Goal: Information Seeking & Learning: Check status

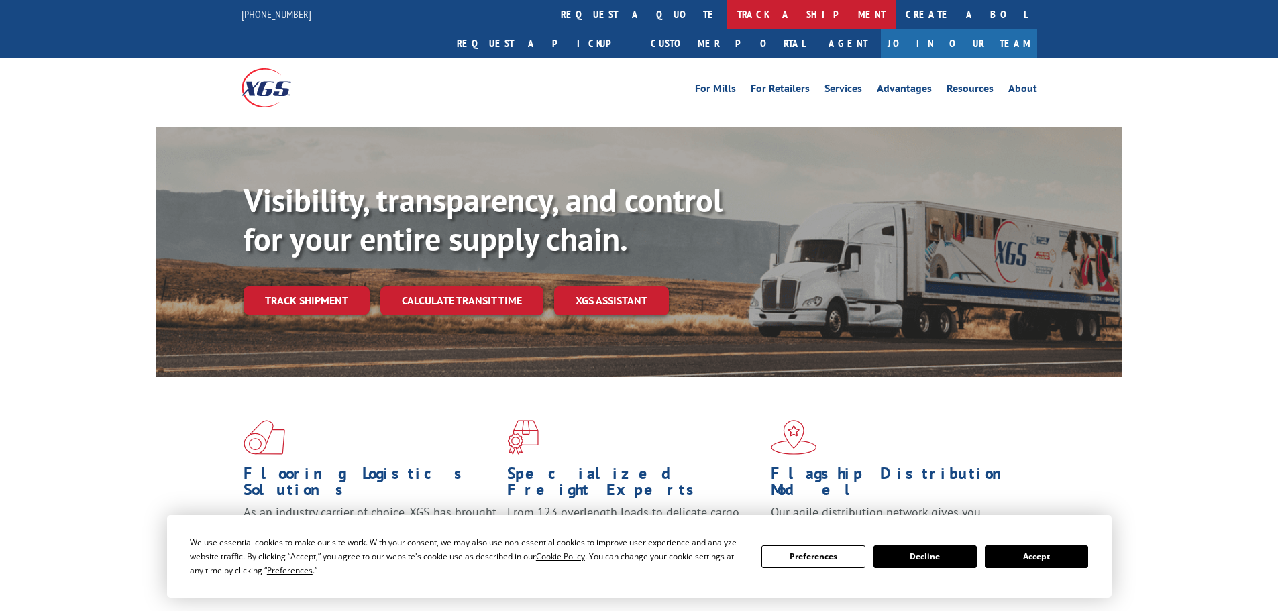
click at [727, 13] on link "track a shipment" at bounding box center [811, 14] width 168 height 29
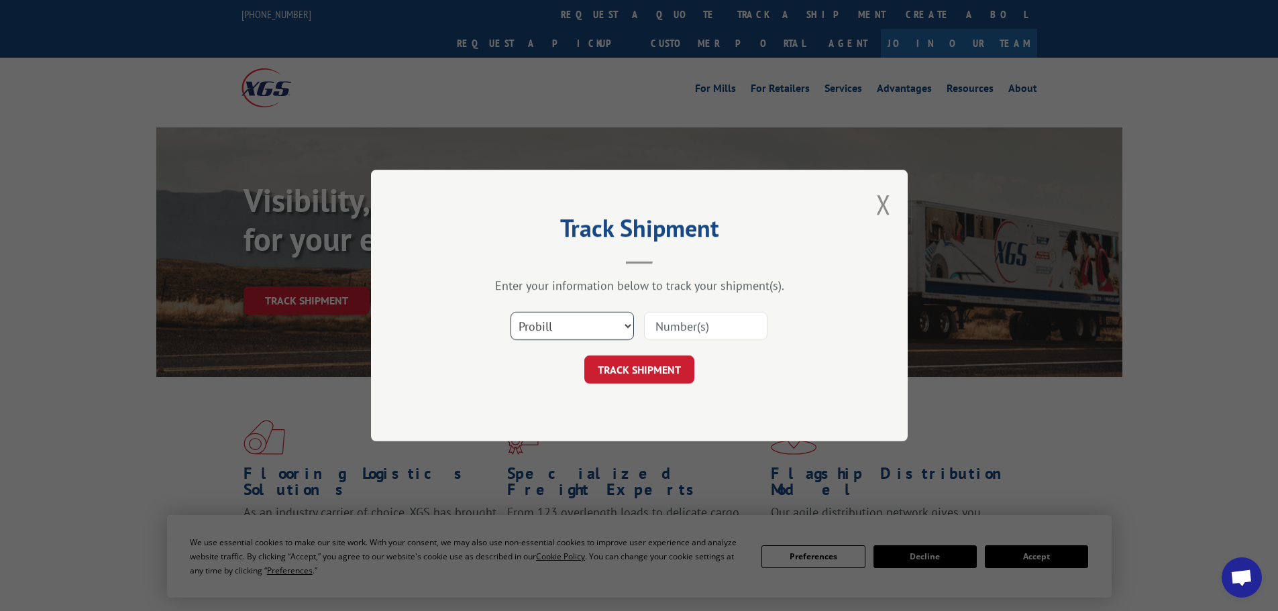
click at [566, 323] on select "Select category... Probill BOL PO" at bounding box center [572, 326] width 123 height 28
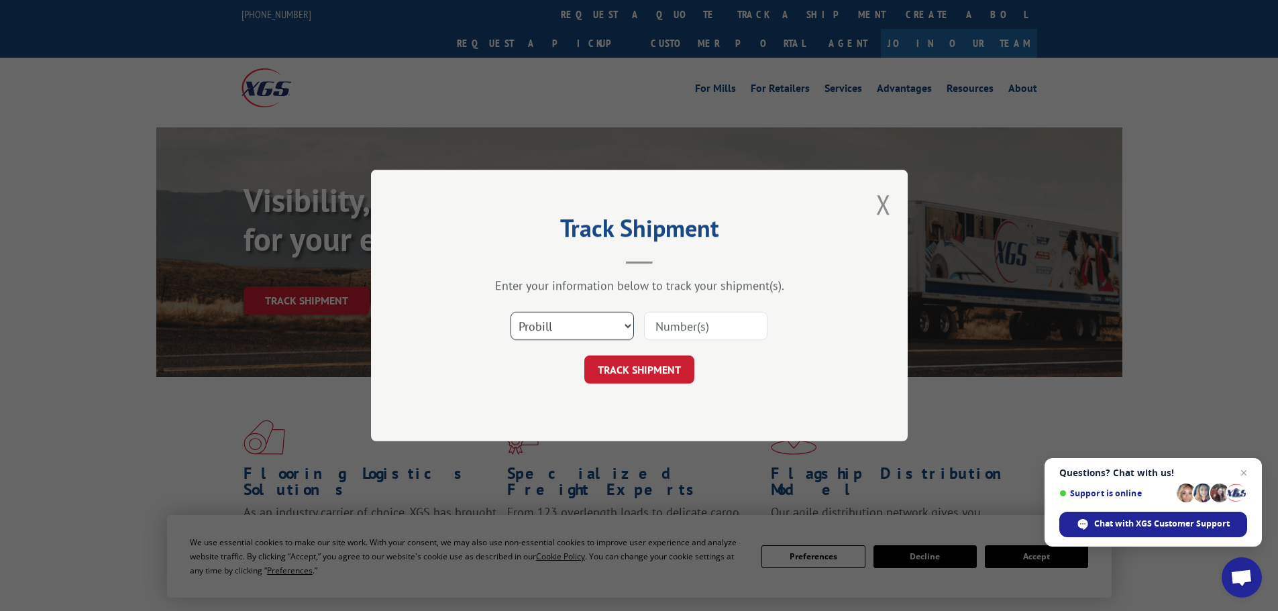
select select "bol"
click at [511, 312] on select "Select category... Probill BOL PO" at bounding box center [572, 326] width 123 height 28
click at [710, 329] on input at bounding box center [705, 326] width 123 height 28
paste input "1542947"
type input "1542947"
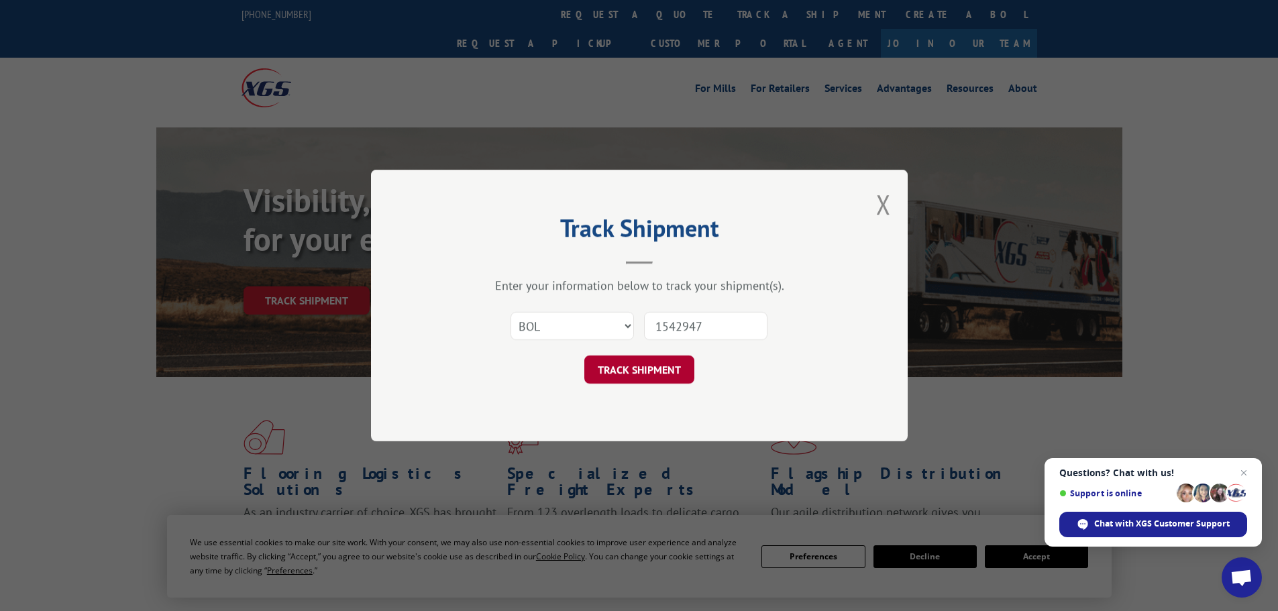
click at [626, 370] on button "TRACK SHIPMENT" at bounding box center [639, 370] width 110 height 28
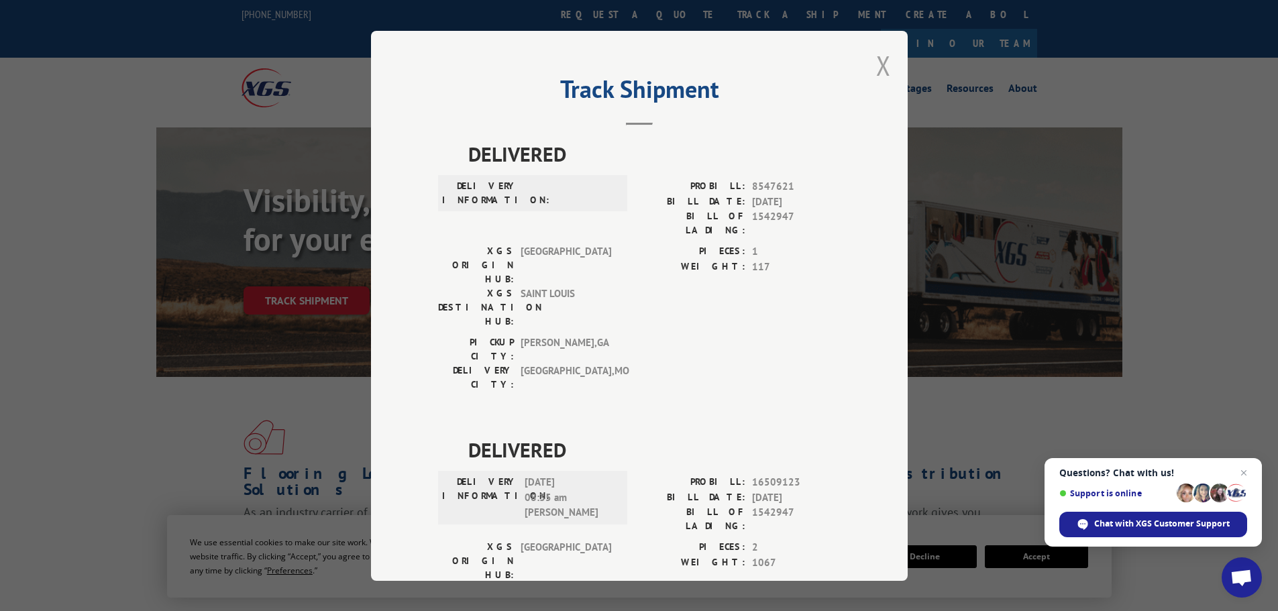
click at [884, 67] on button "Close modal" at bounding box center [883, 66] width 15 height 36
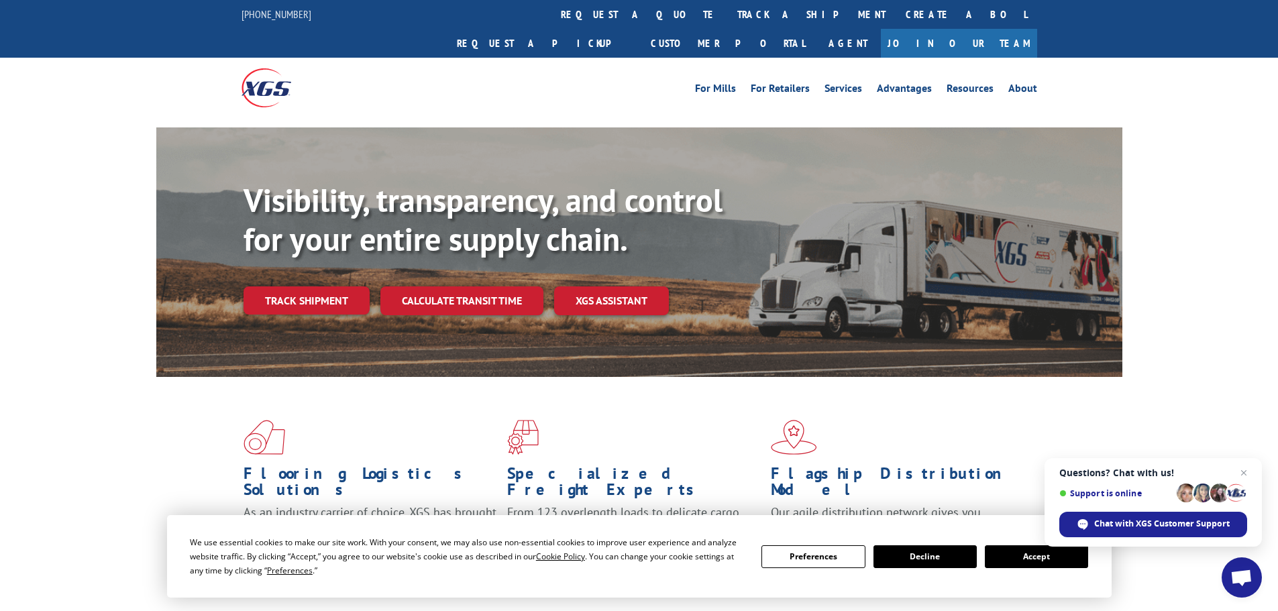
click at [727, 11] on link "track a shipment" at bounding box center [811, 14] width 168 height 29
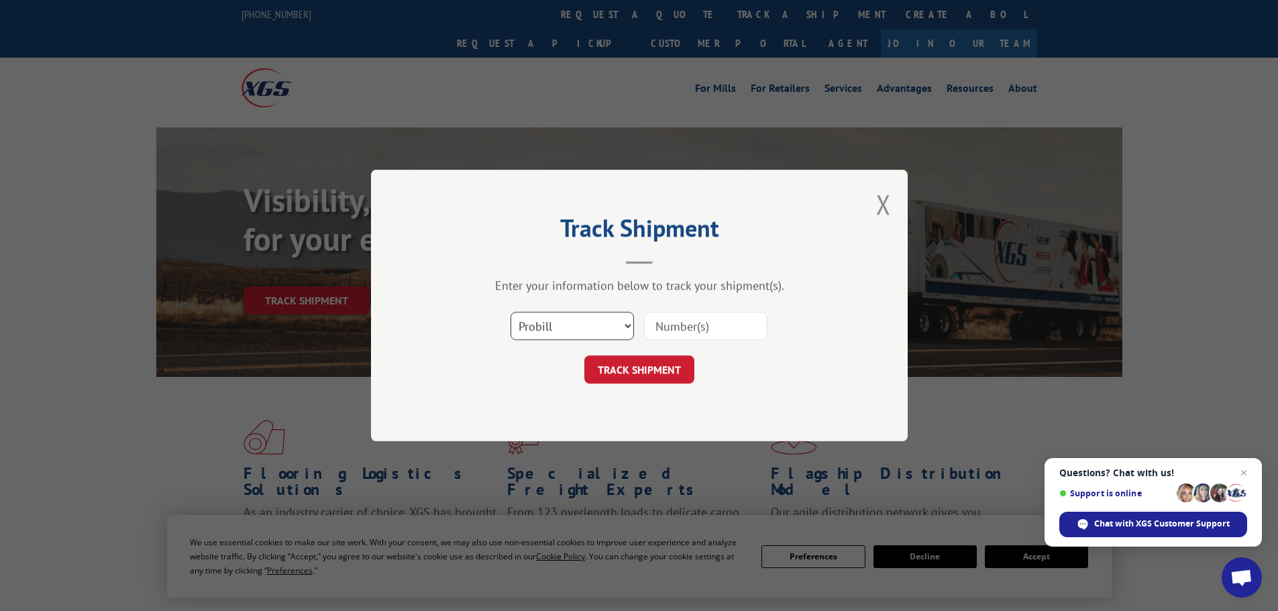
click at [591, 331] on select "Select category... Probill BOL PO" at bounding box center [572, 326] width 123 height 28
select select "bol"
click at [511, 312] on select "Select category... Probill BOL PO" at bounding box center [572, 326] width 123 height 28
click at [697, 323] on input at bounding box center [705, 326] width 123 height 28
paste input "5401341"
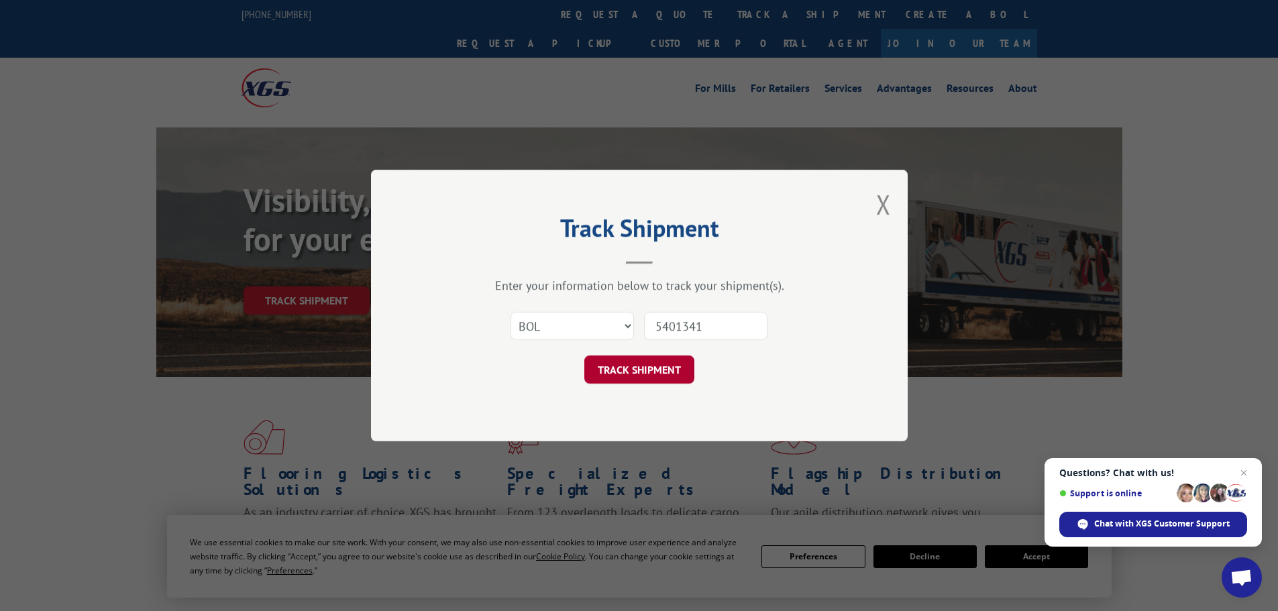
type input "5401341"
click at [647, 370] on button "TRACK SHIPMENT" at bounding box center [639, 370] width 110 height 28
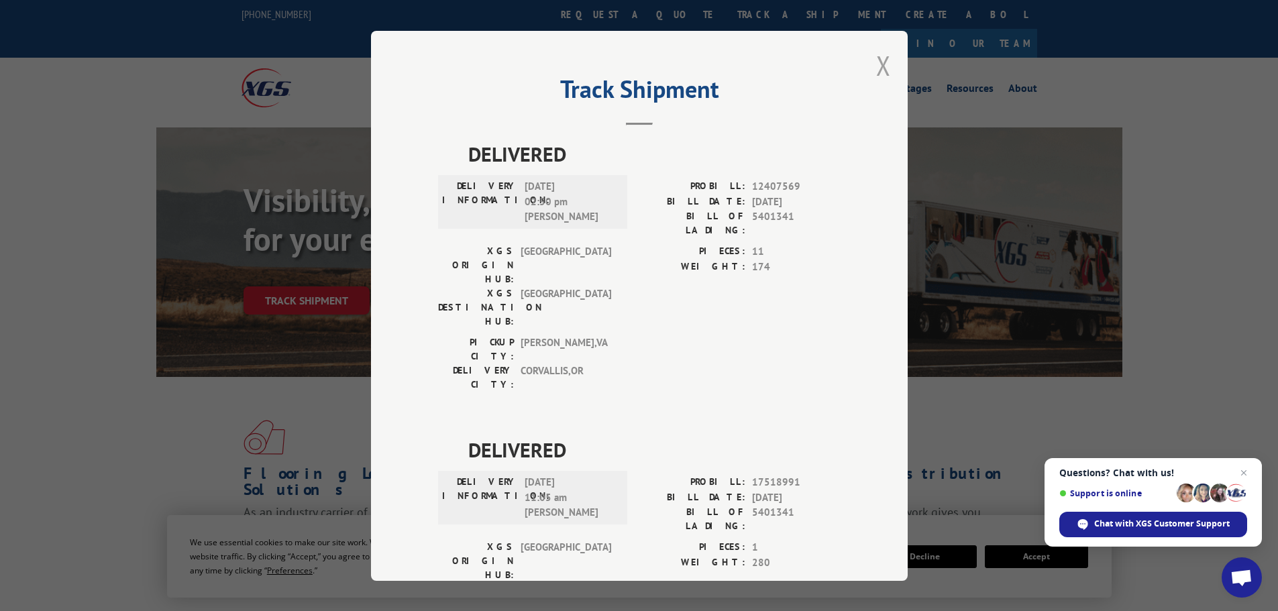
click at [881, 68] on button "Close modal" at bounding box center [883, 66] width 15 height 36
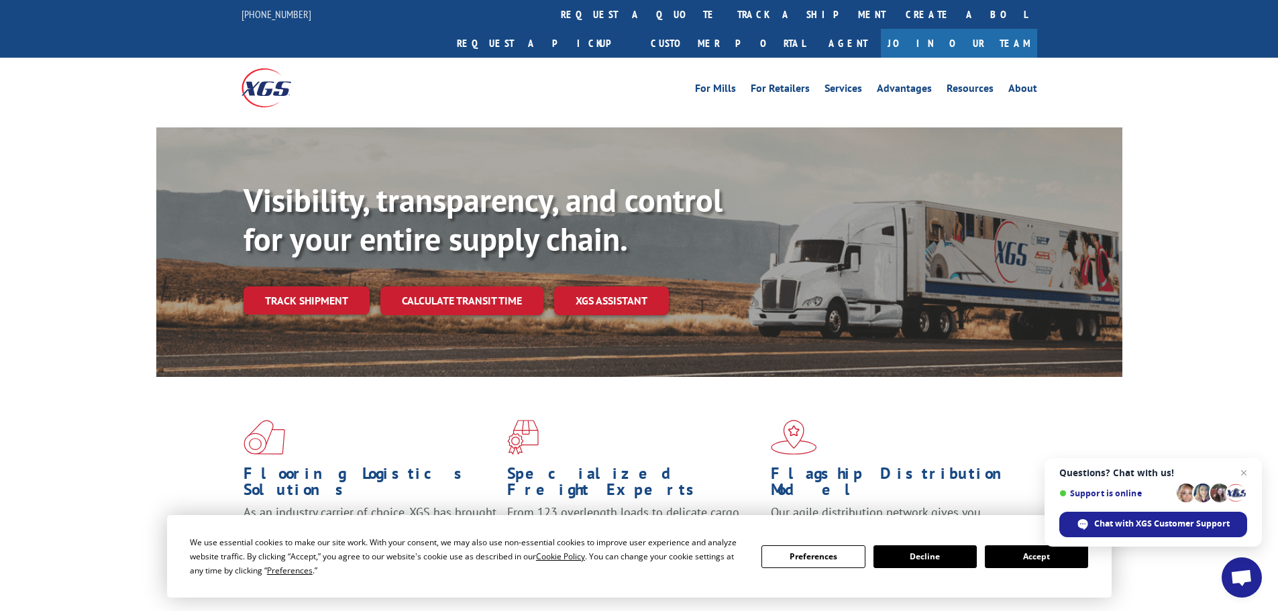
click at [727, 15] on link "track a shipment" at bounding box center [811, 14] width 168 height 29
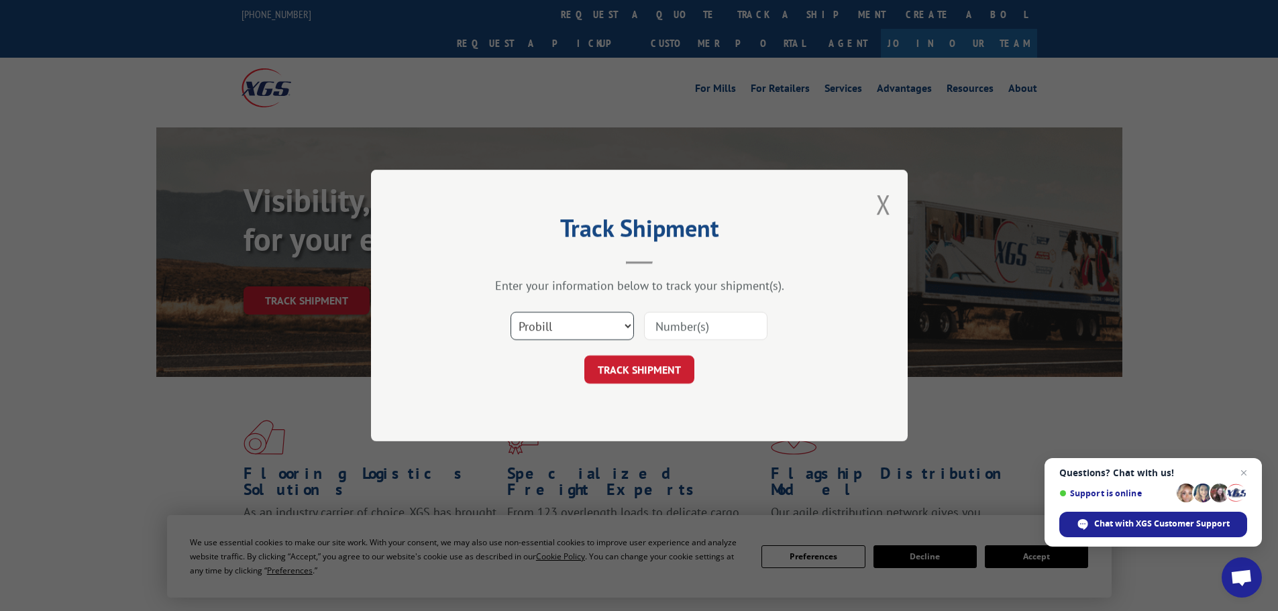
click at [584, 315] on select "Select category... Probill BOL PO" at bounding box center [572, 326] width 123 height 28
select select "bol"
click at [511, 312] on select "Select category... Probill BOL PO" at bounding box center [572, 326] width 123 height 28
click at [661, 328] on input at bounding box center [705, 326] width 123 height 28
paste input "7027704"
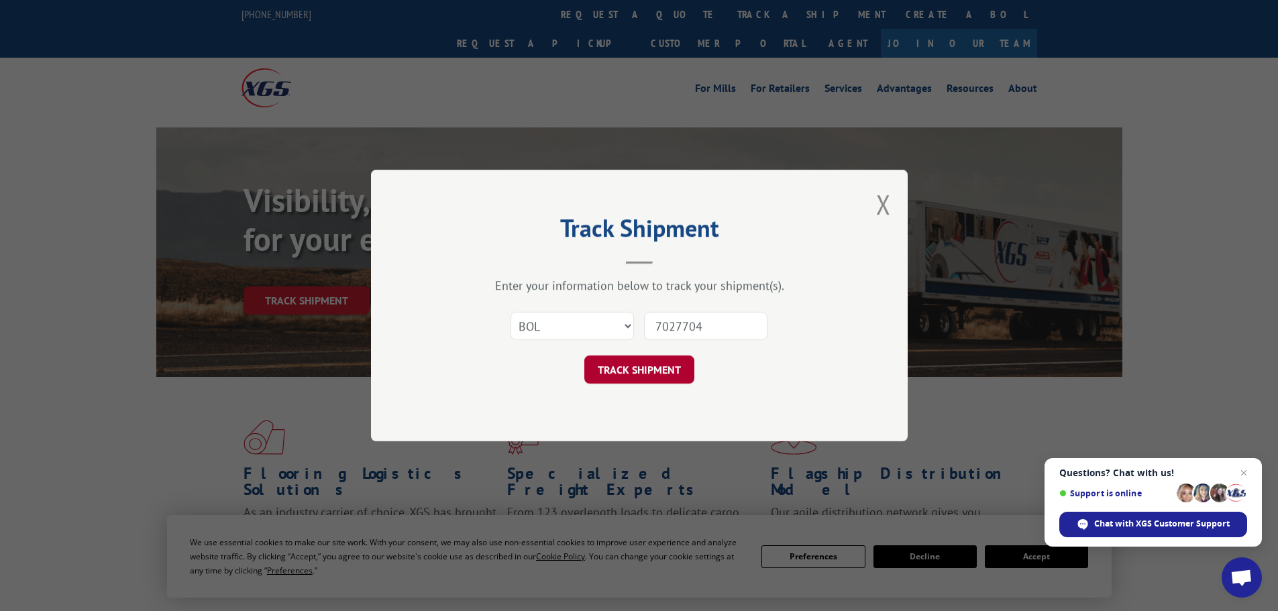
type input "7027704"
click at [664, 372] on button "TRACK SHIPMENT" at bounding box center [639, 370] width 110 height 28
